Goal: Information Seeking & Learning: Learn about a topic

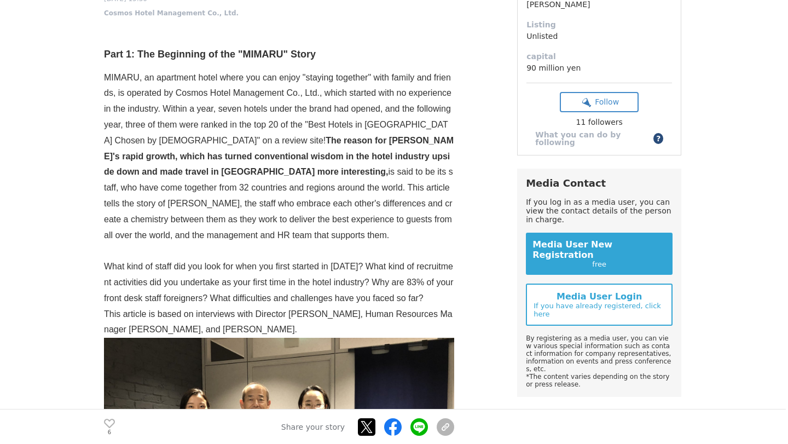
scroll to position [245, 0]
click at [404, 134] on p "MIMARU, an apartment hotel where you can enjoy "staying together" with family a…" at bounding box center [279, 157] width 350 height 174
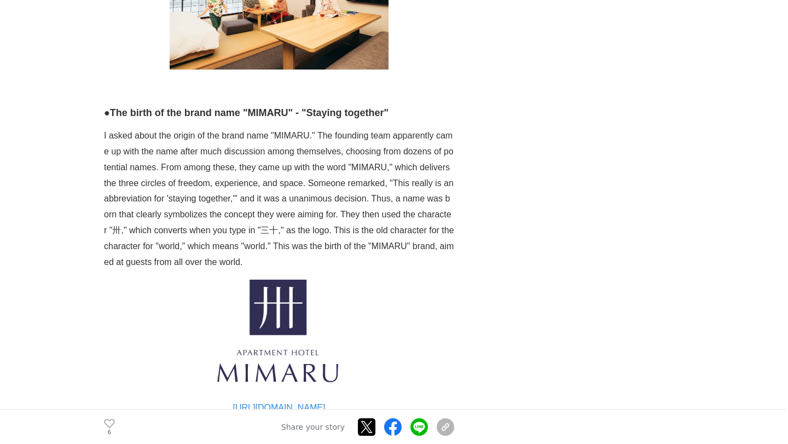
scroll to position [1218, 0]
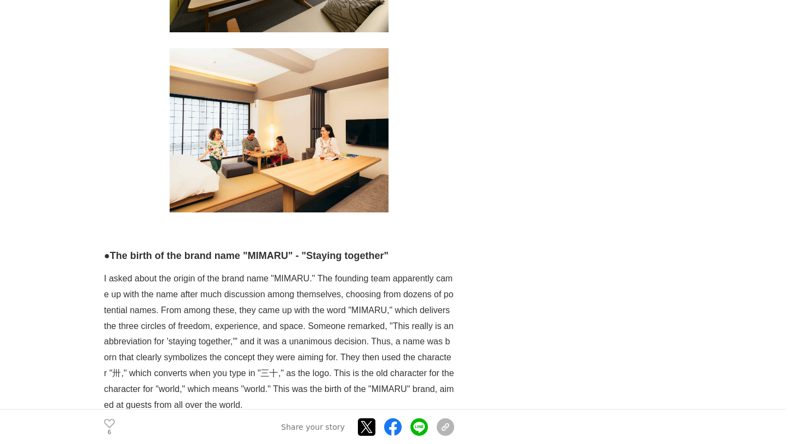
scroll to position [1369, 0]
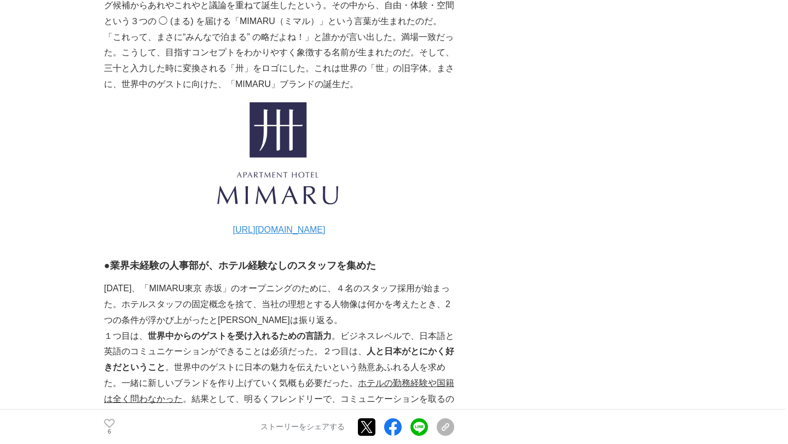
scroll to position [1222, 0]
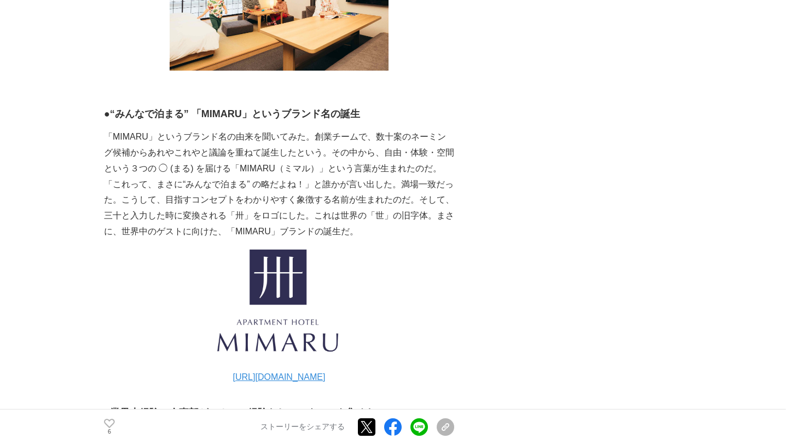
click at [416, 240] on p at bounding box center [279, 305] width 350 height 130
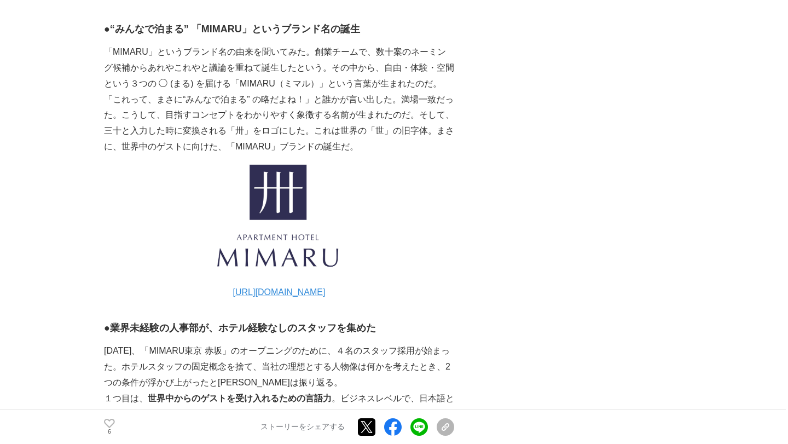
scroll to position [1307, 0]
drag, startPoint x: 405, startPoint y: 98, endPoint x: 431, endPoint y: 101, distance: 26.4
click at [431, 101] on p "「MIMARU」というブランド名の由来を聞いてみた。創業チームで、数十案のネーミング候補からあれやこれやと議論を重ねて誕生したという。その中から、自由・体験・…" at bounding box center [279, 99] width 350 height 111
copy p "旧字体"
click at [377, 154] on p at bounding box center [279, 219] width 350 height 130
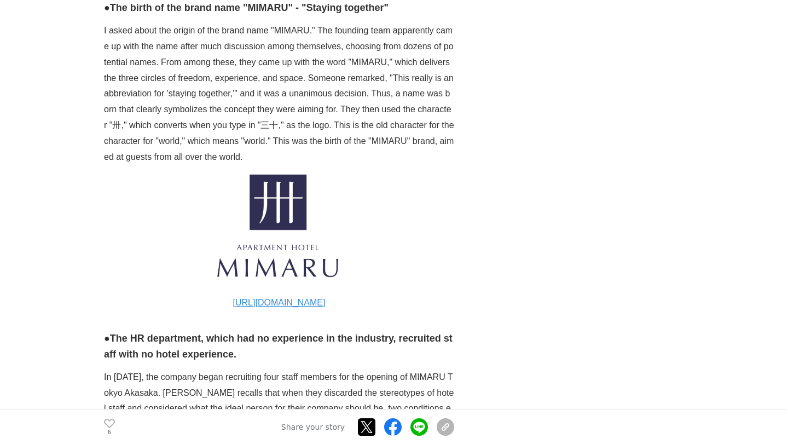
scroll to position [1649, 0]
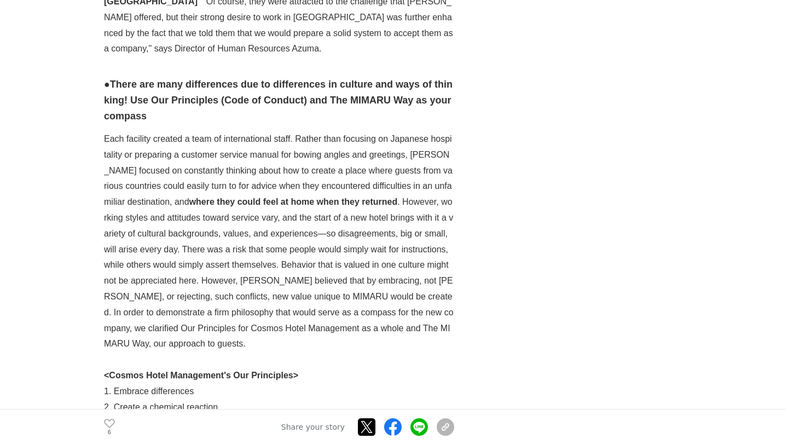
scroll to position [2191, 0]
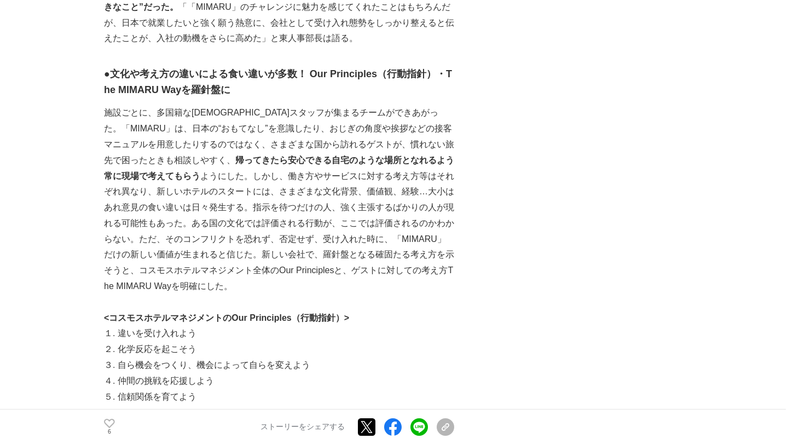
click at [495, 149] on div "採用条件は、“言語力”と“人と日本が好きなこと”。世界中からアパートメントホテル「MIMARU」に集まったスタッフが、日本の旅を圧倒的に面白くする！ 誕生秘話…" at bounding box center [394, 300] width 580 height 4848
drag, startPoint x: 197, startPoint y: 112, endPoint x: 269, endPoint y: 116, distance: 72.4
click at [269, 155] on strong "帰ってきたら安心できる自宅のような場所となれるよう常に現場で考えてもらう" at bounding box center [279, 167] width 350 height 25
drag, startPoint x: 281, startPoint y: 116, endPoint x: 317, endPoint y: 115, distance: 36.1
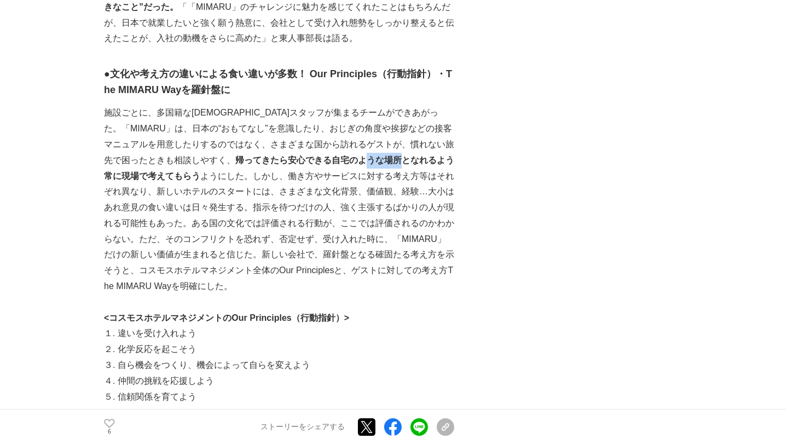
click at [317, 155] on strong "帰ってきたら安心できる自宅のような場所となれるよう常に現場で考えてもらう" at bounding box center [279, 167] width 350 height 25
drag, startPoint x: 314, startPoint y: 111, endPoint x: 378, endPoint y: 118, distance: 64.9
click at [379, 118] on p "施設ごとに、多国籍な[DEMOGRAPHIC_DATA]スタッフが集まるチームができあがった。「MIMARU」は、日本の“おもてなし”を意識したり、おじぎの角…" at bounding box center [279, 199] width 350 height 189
click at [371, 155] on strong "帰ってきたら安心できる自宅のような場所となれるよう常に現場で考えてもらう" at bounding box center [279, 167] width 350 height 25
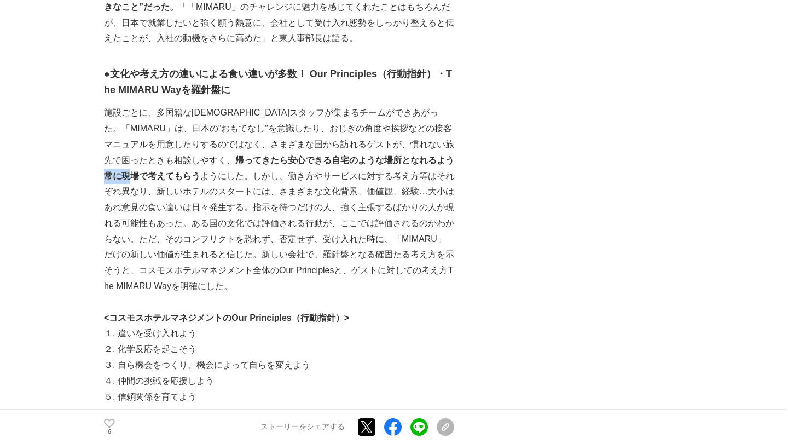
drag, startPoint x: 369, startPoint y: 114, endPoint x: 393, endPoint y: 114, distance: 24.1
click at [393, 155] on strong "帰ってきたら安心できる自宅のような場所となれるよう常に現場で考えてもらう" at bounding box center [279, 167] width 350 height 25
click at [423, 155] on strong "帰ってきたら安心できる自宅のような場所となれるよう常に現場で考えてもらう" at bounding box center [279, 167] width 350 height 25
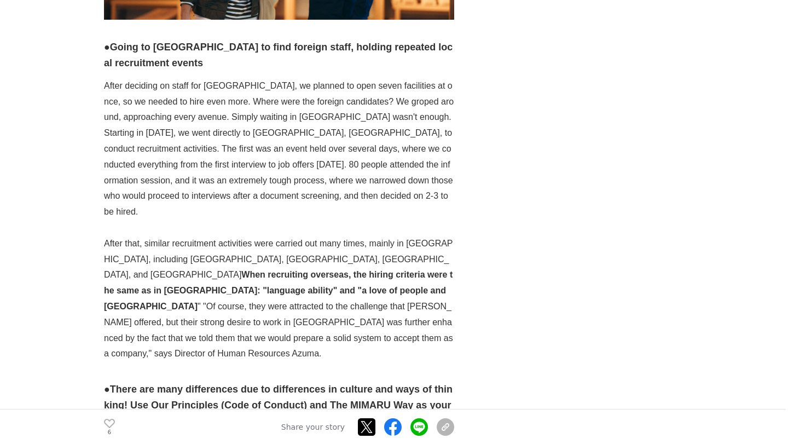
scroll to position [2496, 0]
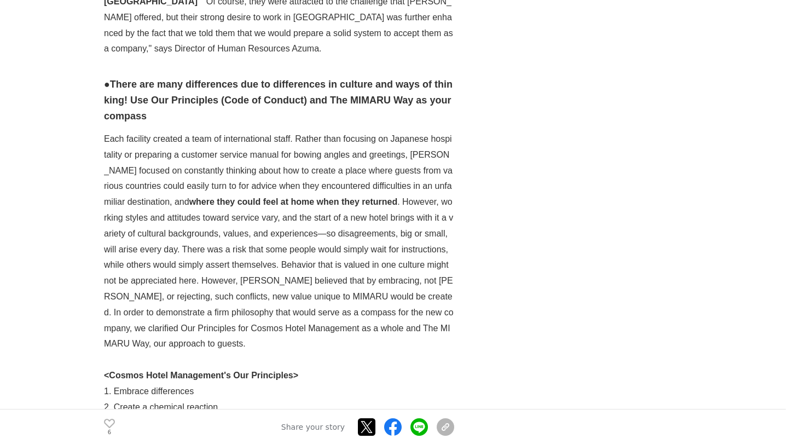
click at [485, 134] on div "The hiring requirements are "language ability" and "a love of people and [GEOGR…" at bounding box center [394, 291] width 580 height 5441
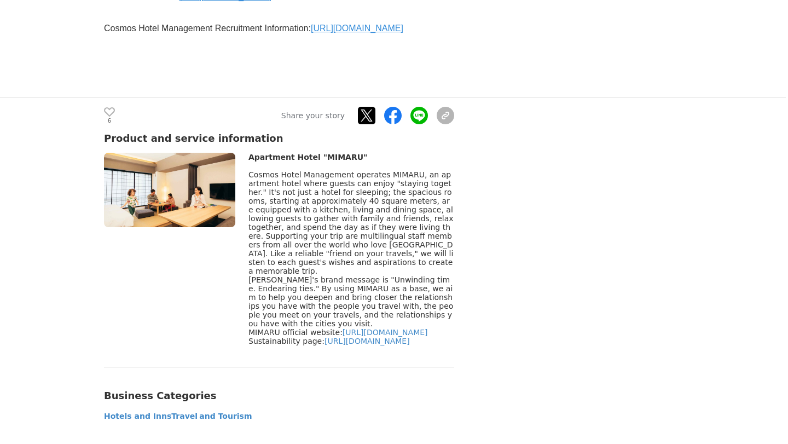
scroll to position [4304, 0]
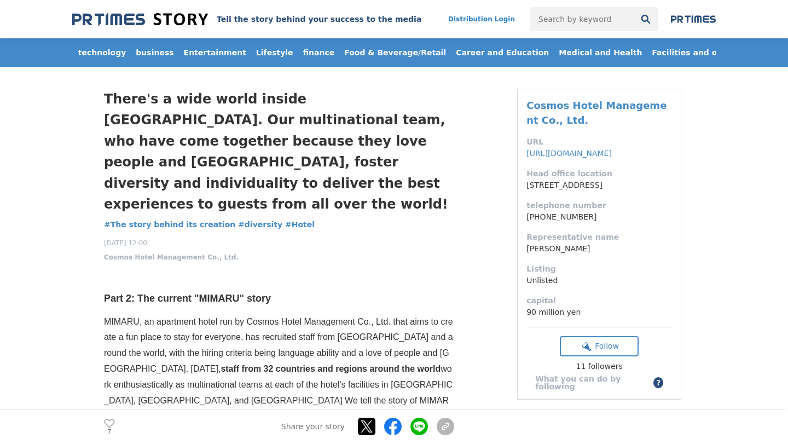
click at [441, 191] on h1 "There's a wide world inside [GEOGRAPHIC_DATA]. Our multinational team, who have…" at bounding box center [279, 152] width 350 height 126
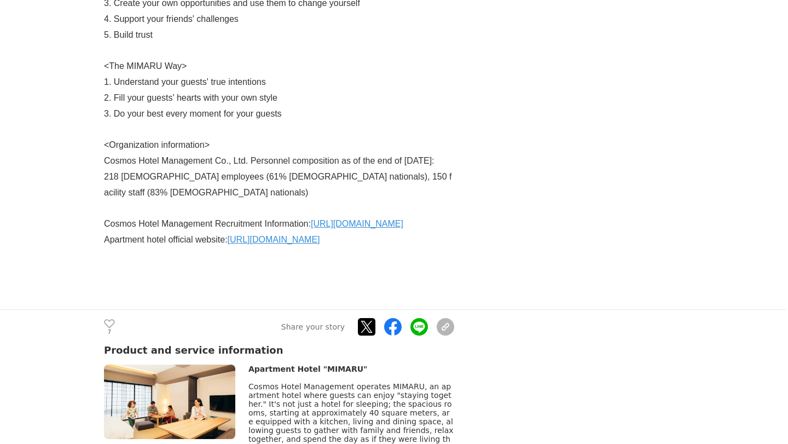
scroll to position [3479, 0]
